Goal: Navigation & Orientation: Find specific page/section

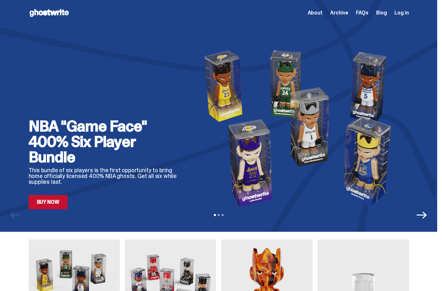
click at [0, 119] on div "NBA "Game Face" 400% Six Player Bundle This bundle of six players is the first …" at bounding box center [219, 116] width 438 height 232
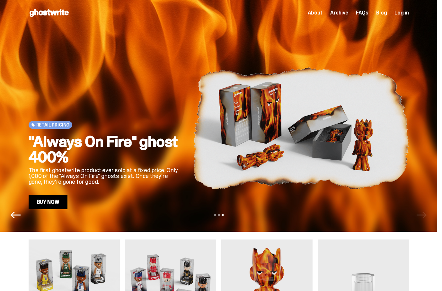
click at [318, 13] on span "About" at bounding box center [315, 12] width 15 height 5
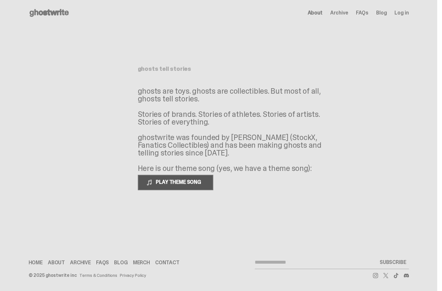
click at [173, 185] on span "PLAY THEME SONG" at bounding box center [179, 181] width 52 height 7
click at [177, 190] on button "PAUSE THEME SONG" at bounding box center [175, 182] width 75 height 15
click at [344, 10] on span "Archive" at bounding box center [340, 12] width 18 height 5
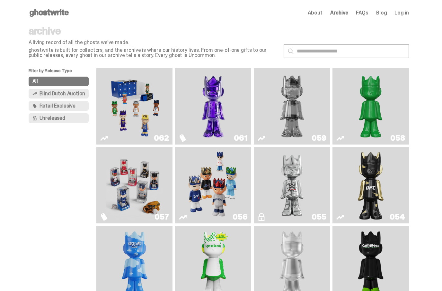
click at [363, 12] on span "FAQs" at bounding box center [362, 12] width 13 height 5
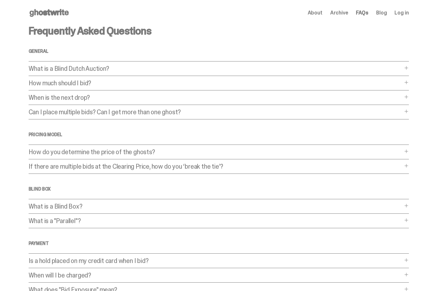
click at [320, 6] on div "Open main menu Home About Archive FAQs Blog Log in About Archive FAQs Blog Log …" at bounding box center [219, 13] width 412 height 26
